Goal: Find specific page/section: Find specific page/section

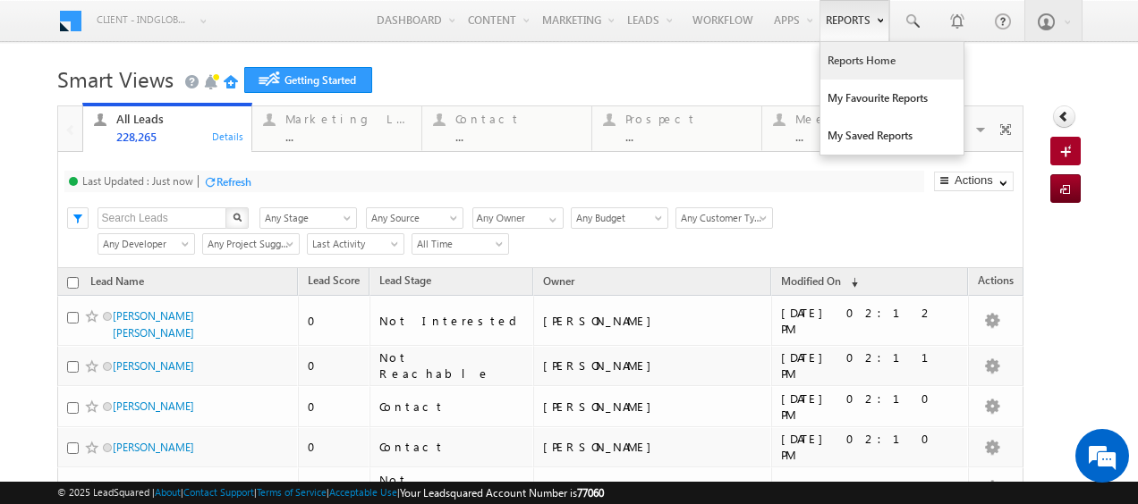
click at [838, 69] on link "Reports Home" at bounding box center [891, 61] width 143 height 38
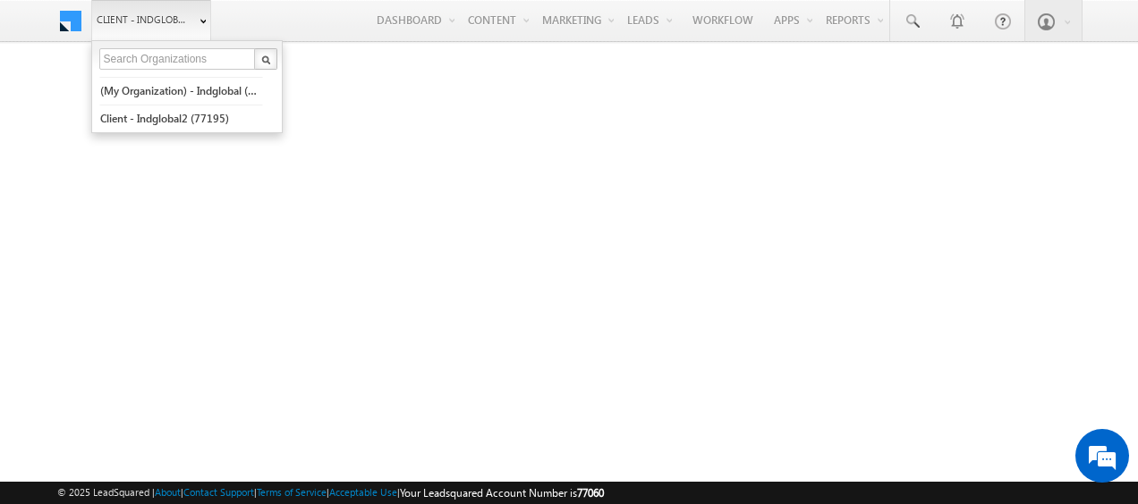
click at [200, 12] on link "Client - indglobal1 (77060)" at bounding box center [151, 20] width 120 height 40
click at [182, 116] on link "Client - indglobal2 (77195)" at bounding box center [181, 119] width 164 height 28
